Goal: Transaction & Acquisition: Register for event/course

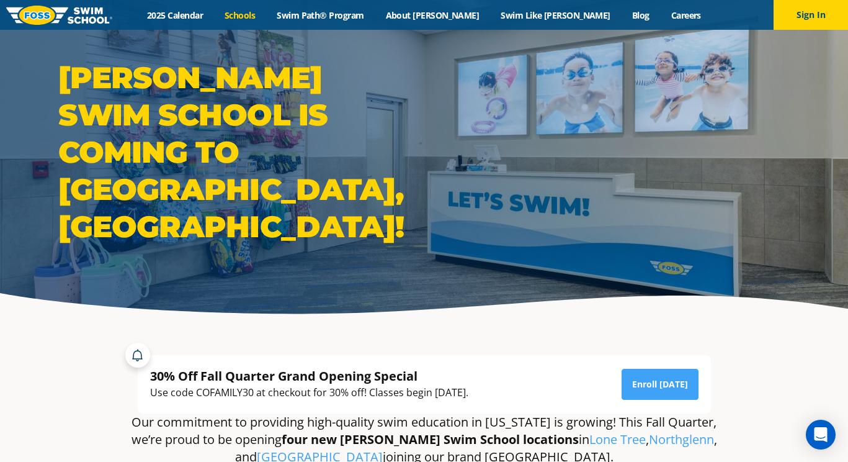
click at [266, 14] on link "Schools" at bounding box center [240, 15] width 52 height 12
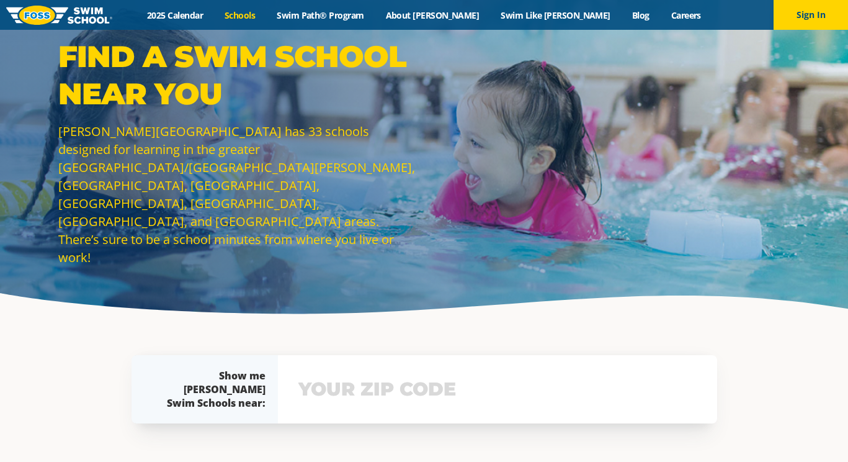
click at [352, 398] on input "text" at bounding box center [497, 389] width 405 height 36
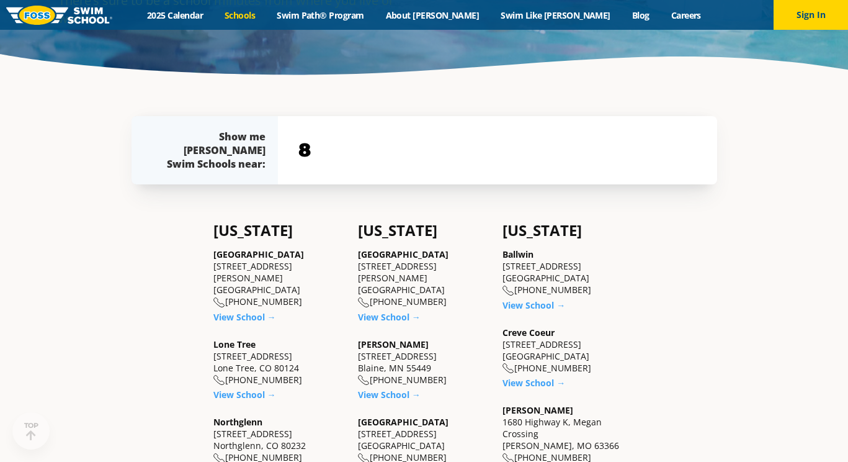
scroll to position [292, 0]
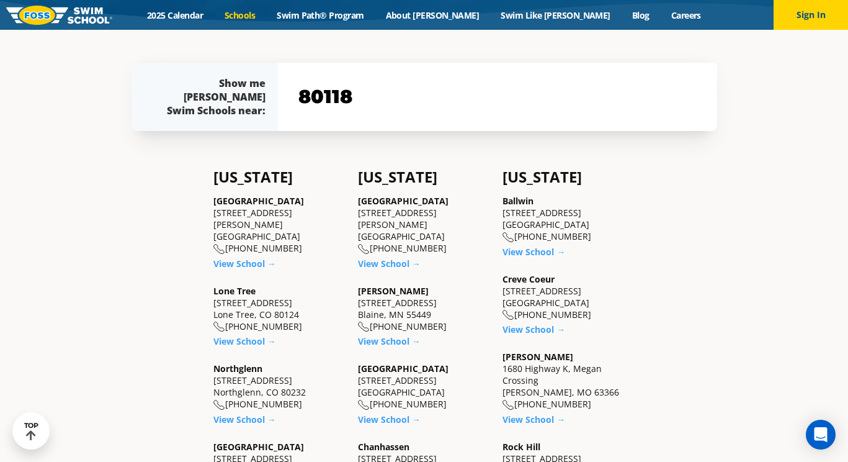
type input "80118"
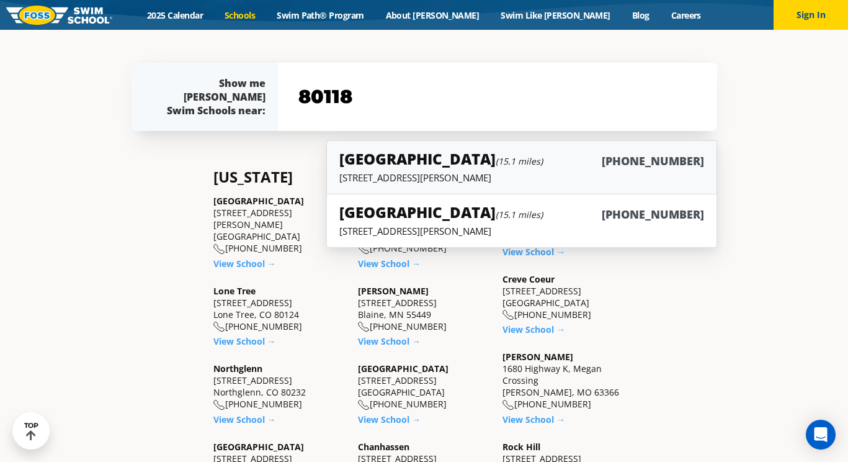
click at [545, 177] on p "5650 Allen Way, Suite 112, Castle Rock, CO 80108" at bounding box center [521, 177] width 364 height 12
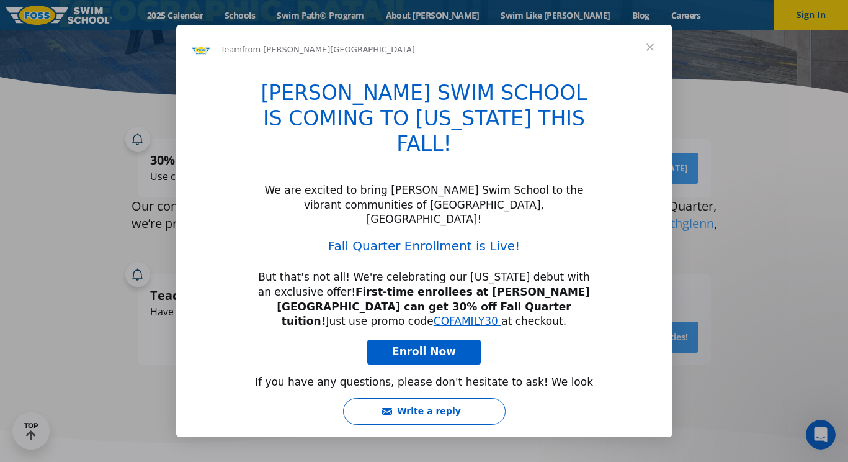
type input "38020"
click at [651, 47] on span "Close" at bounding box center [650, 47] width 45 height 45
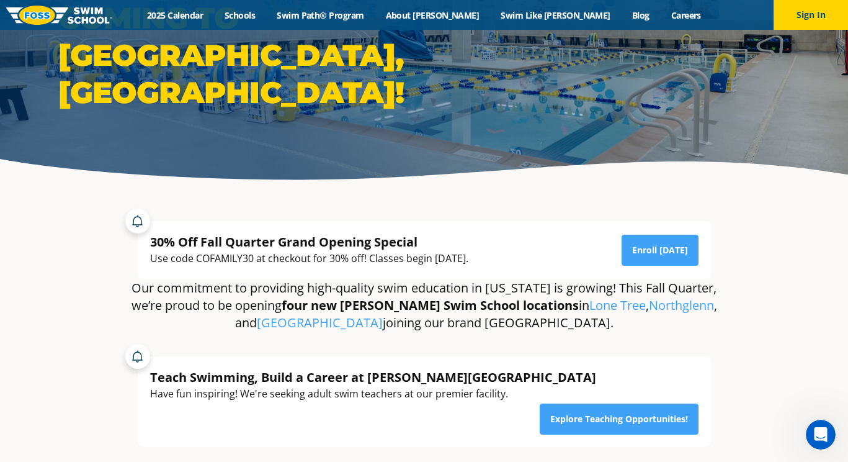
scroll to position [156, 0]
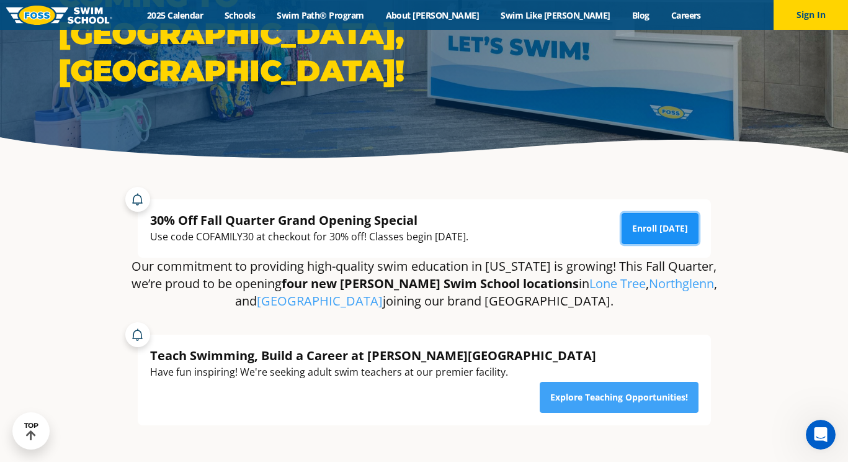
click at [654, 236] on link "Enroll [DATE]" at bounding box center [660, 228] width 77 height 31
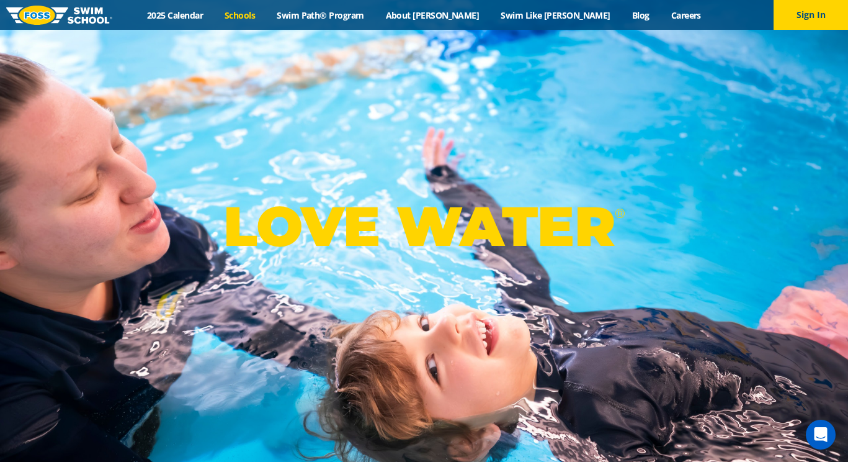
click at [266, 14] on link "Schools" at bounding box center [240, 15] width 52 height 12
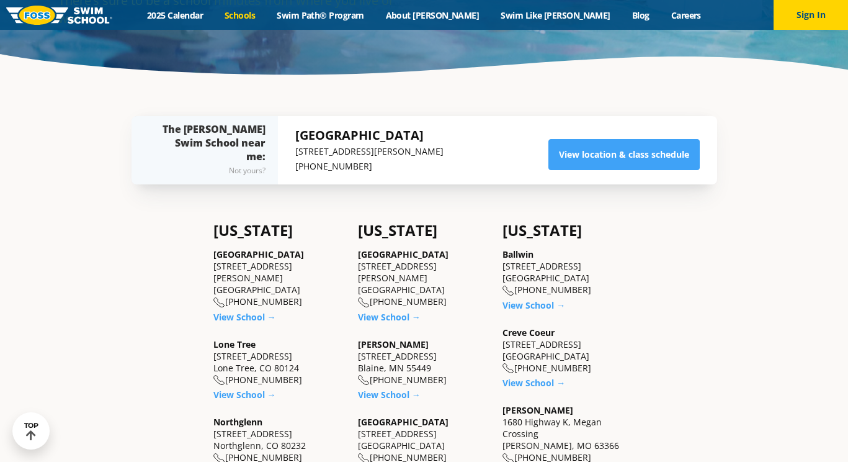
scroll to position [246, 0]
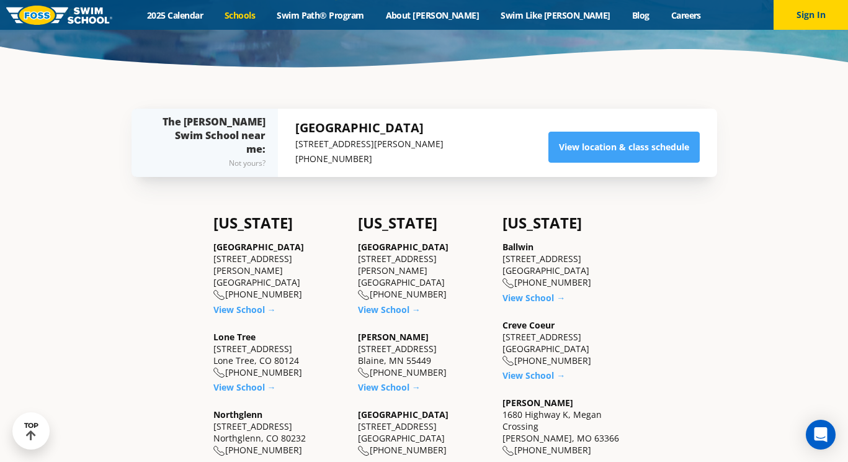
drag, startPoint x: 212, startPoint y: 261, endPoint x: 274, endPoint y: 257, distance: 61.5
copy div "5650 Allen Way"
click at [251, 303] on link "View School →" at bounding box center [244, 309] width 63 height 12
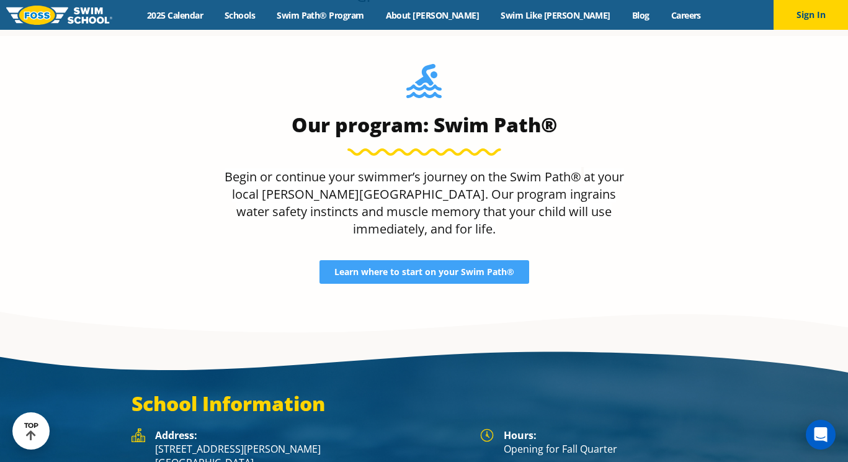
scroll to position [1583, 0]
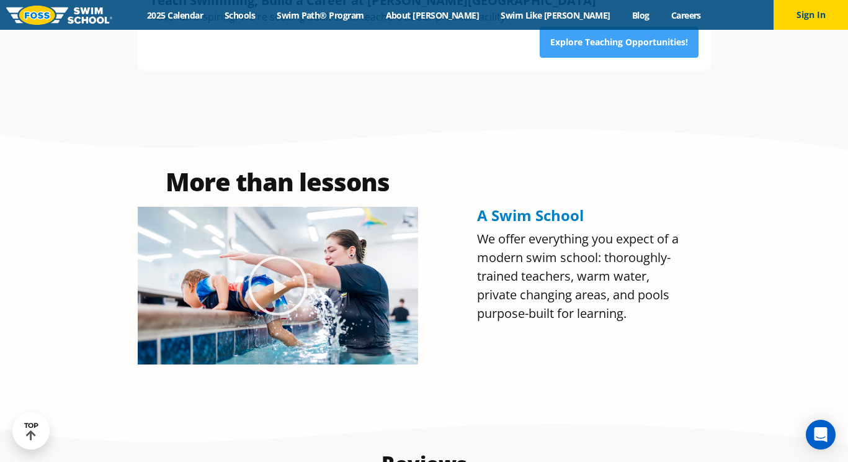
scroll to position [0, 0]
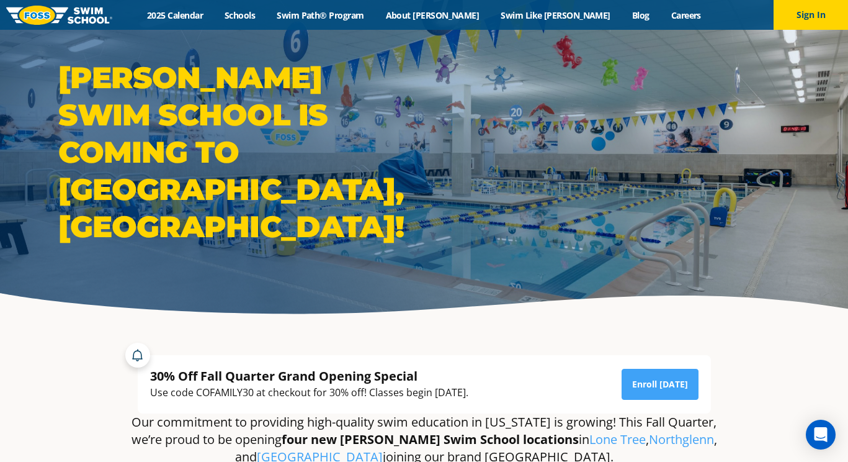
drag, startPoint x: 198, startPoint y: 390, endPoint x: 252, endPoint y: 388, distance: 54.0
click at [252, 388] on div "Use code COFAMILY30 at checkout for 30% off! Classes begin [DATE]." at bounding box center [309, 392] width 318 height 17
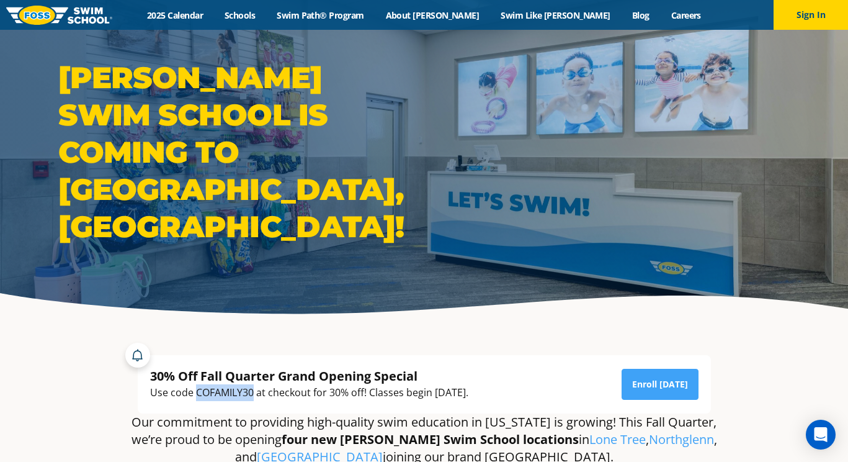
drag, startPoint x: 253, startPoint y: 389, endPoint x: 197, endPoint y: 391, distance: 56.5
click at [197, 391] on div "Use code COFAMILY30 at checkout for 30% off! Classes begin [DATE]." at bounding box center [309, 392] width 318 height 17
copy div "COFAMILY30"
click at [836, 20] on button "Sign In" at bounding box center [811, 15] width 74 height 30
